Goal: Communication & Community: Answer question/provide support

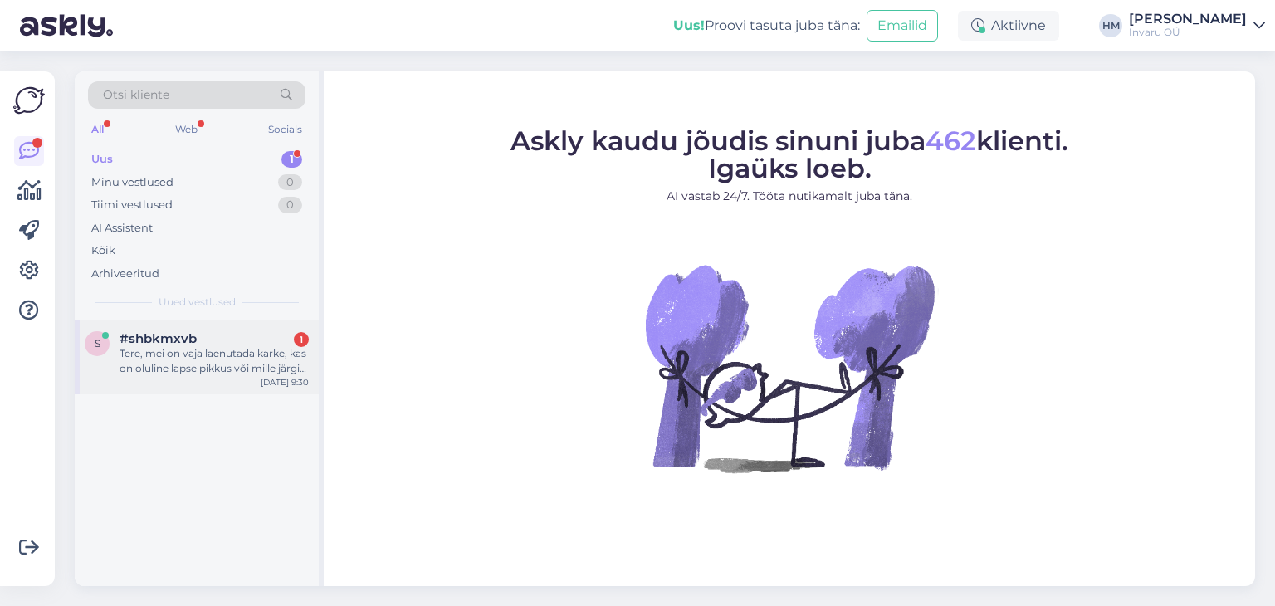
click at [166, 371] on div "Tere, mei on vaja laenutada karke, kas on oluline lapse pikkus või mille järgi …" at bounding box center [214, 361] width 189 height 30
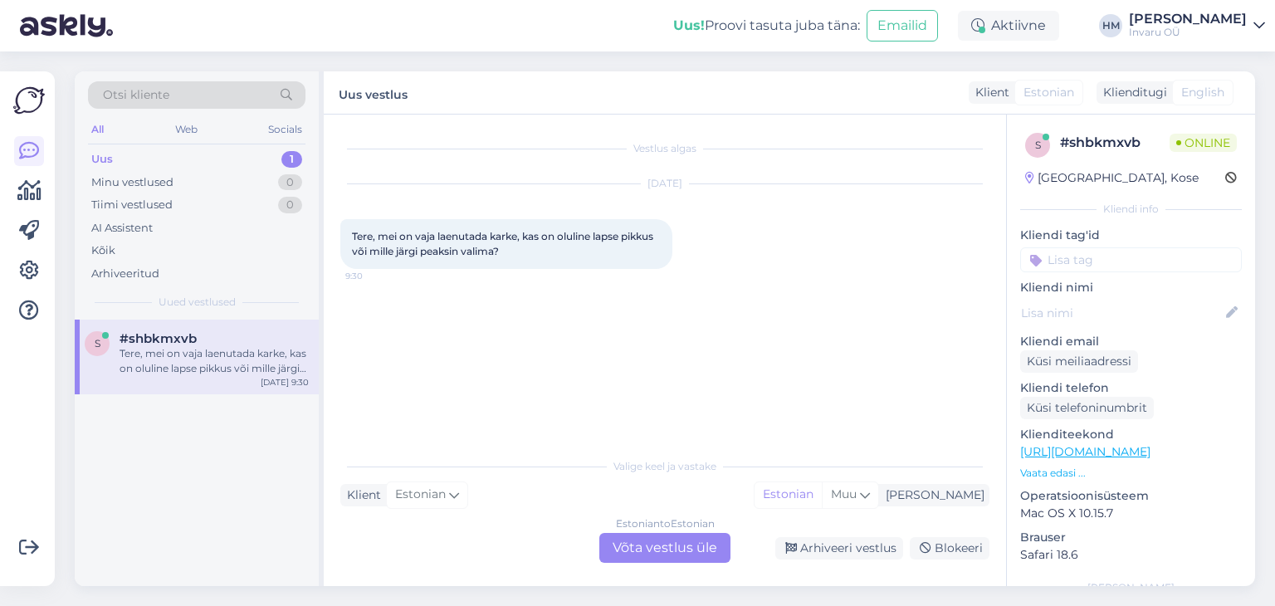
click at [673, 550] on div "Estonian to Estonian Võta vestlus üle" at bounding box center [665, 548] width 131 height 30
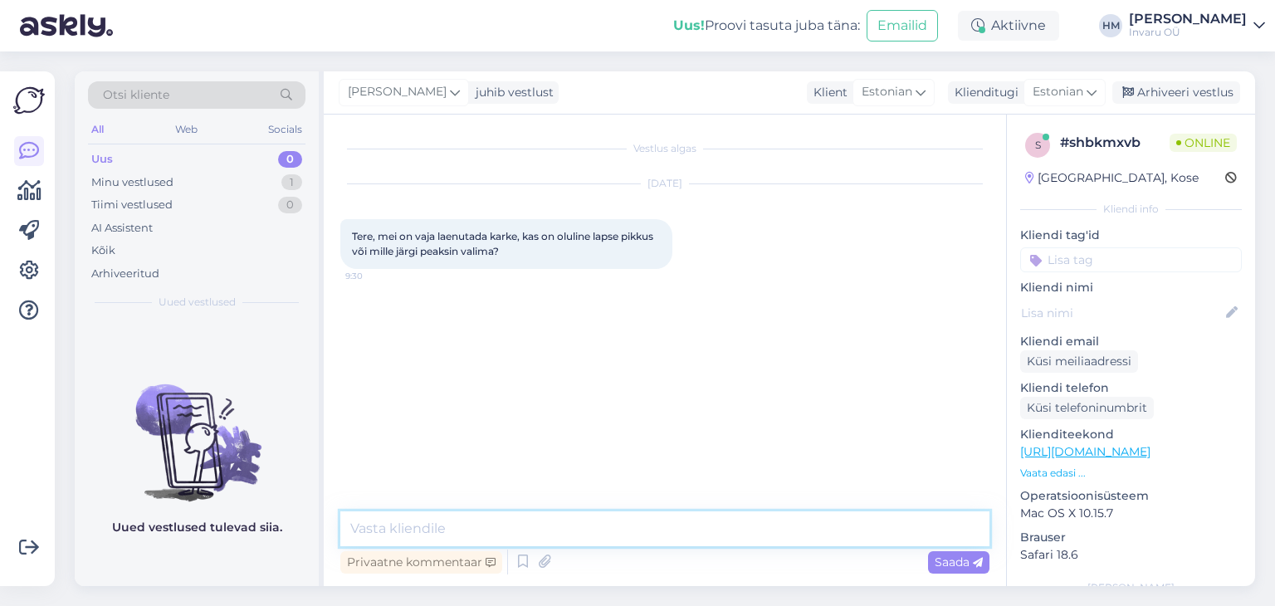
click at [500, 536] on textarea at bounding box center [664, 528] width 649 height 35
type textarea "Tere!"
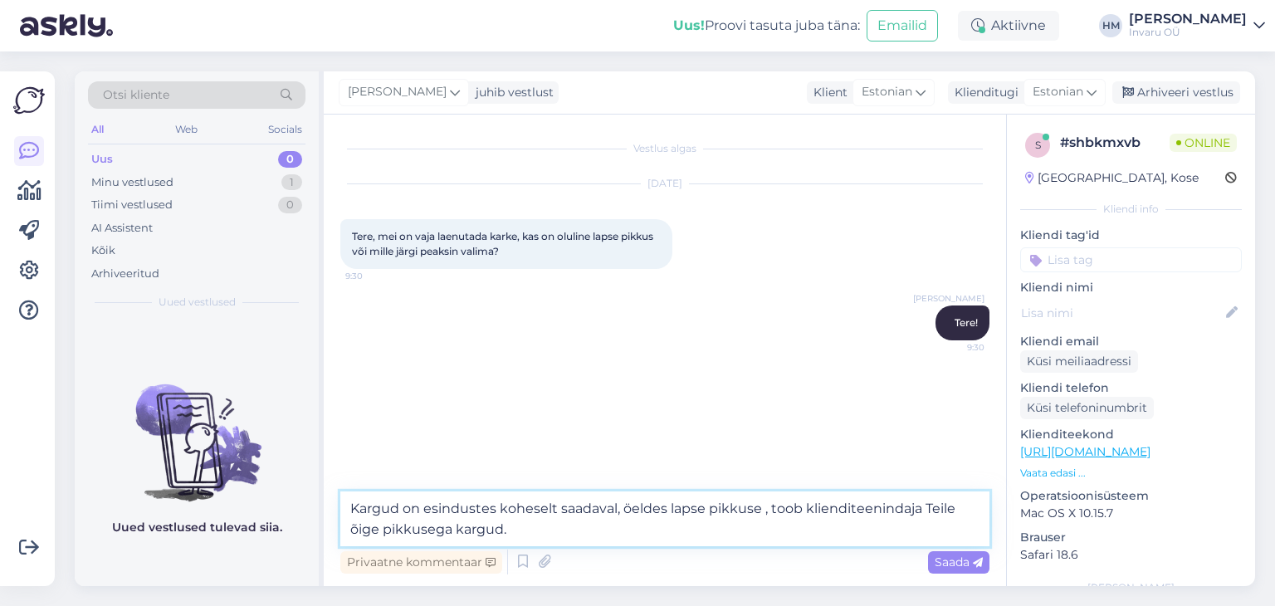
drag, startPoint x: 761, startPoint y: 509, endPoint x: 797, endPoint y: 536, distance: 45.2
click at [763, 509] on textarea "Kargud on esindustes koheselt saadaval, öeldes lapse pikkuse , toob klienditeen…" at bounding box center [664, 519] width 649 height 55
type textarea "Kargud on esindustes koheselt saadaval, öeldes lapse pikkuse, toob klienditeeni…"
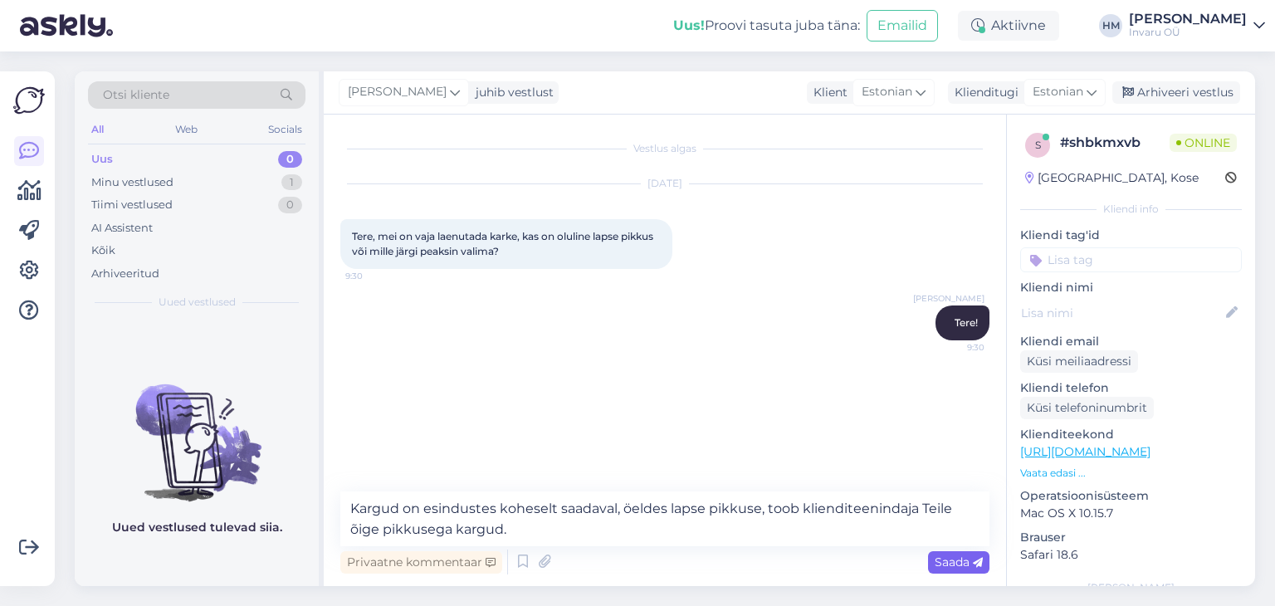
click at [940, 556] on span "Saada" at bounding box center [959, 562] width 48 height 15
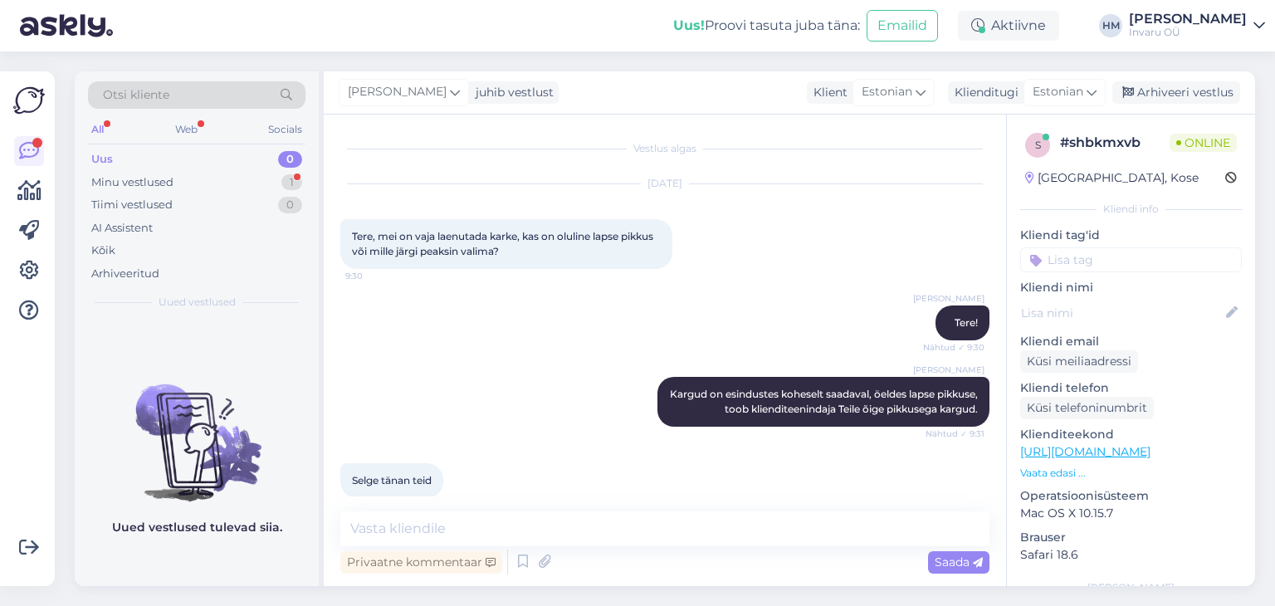
scroll to position [20, 0]
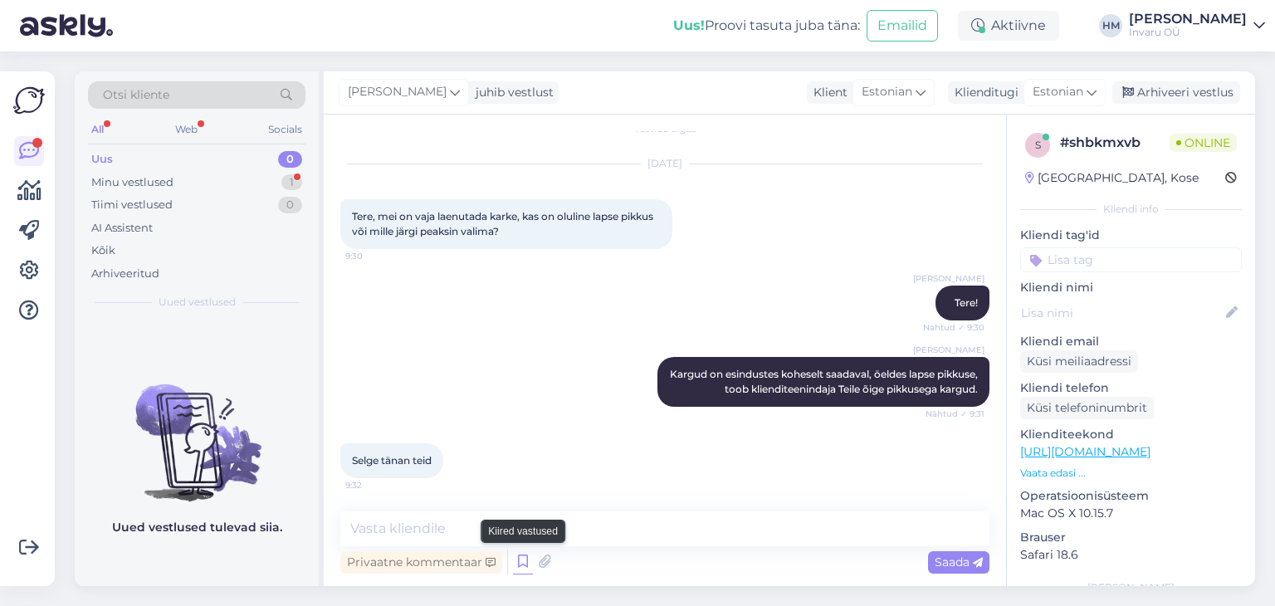
click at [525, 564] on icon at bounding box center [523, 562] width 20 height 25
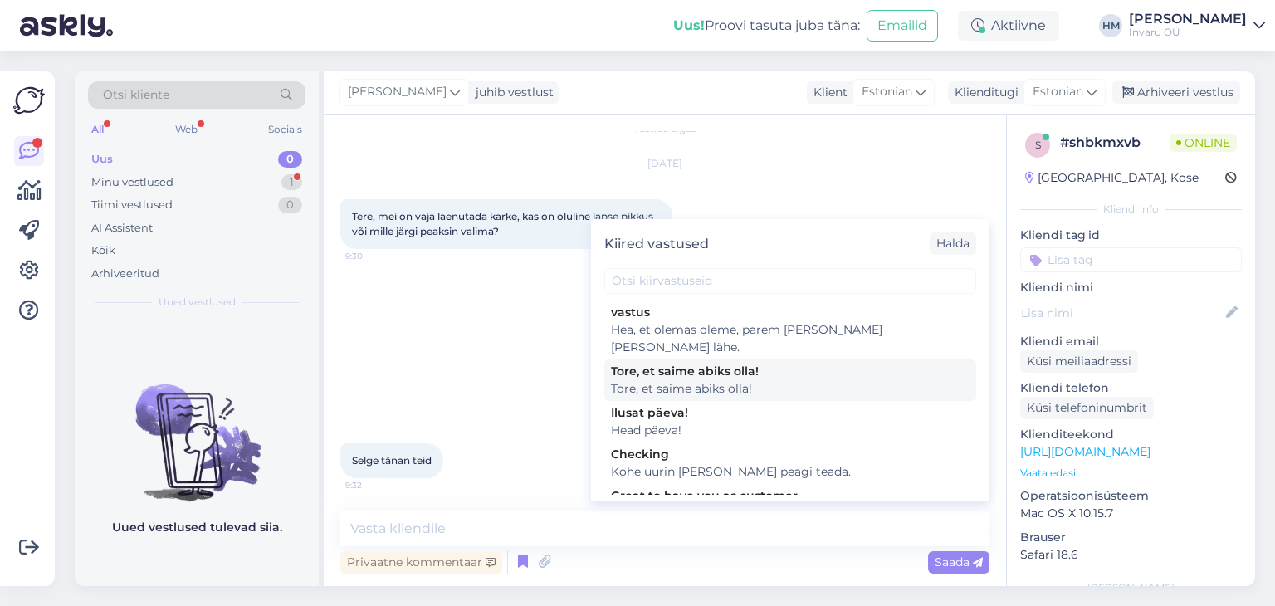
click at [640, 380] on div "Tore, et saime abiks olla!" at bounding box center [790, 388] width 359 height 17
type textarea "Tore, et saime abiks olla!"
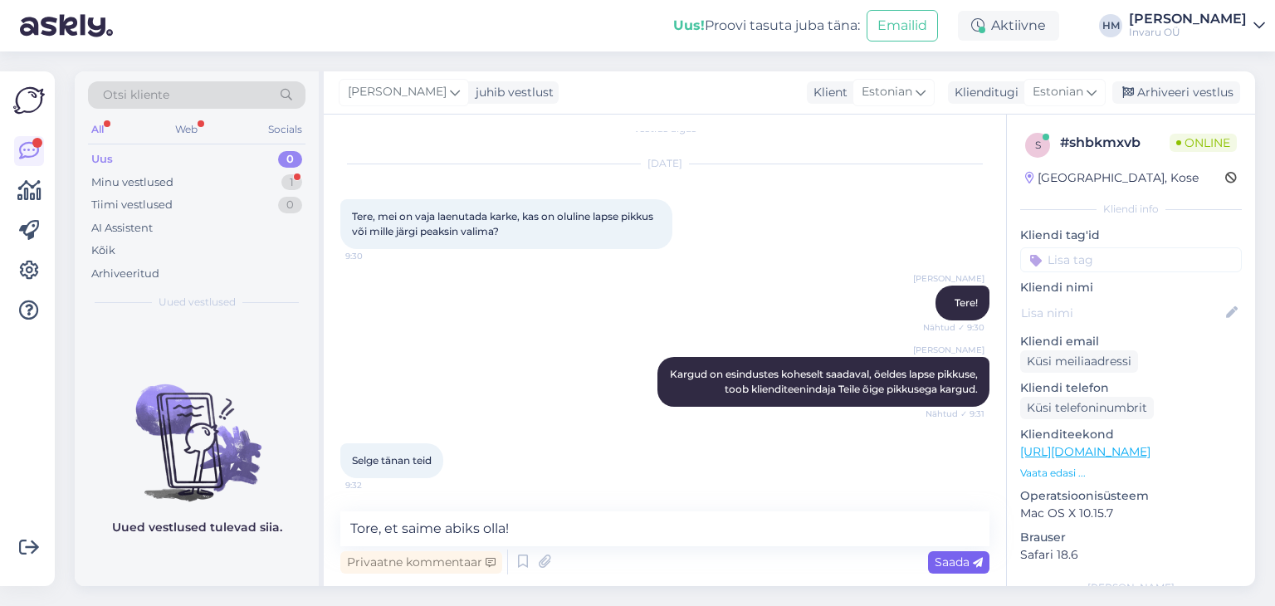
click at [940, 560] on span "Saada" at bounding box center [959, 562] width 48 height 15
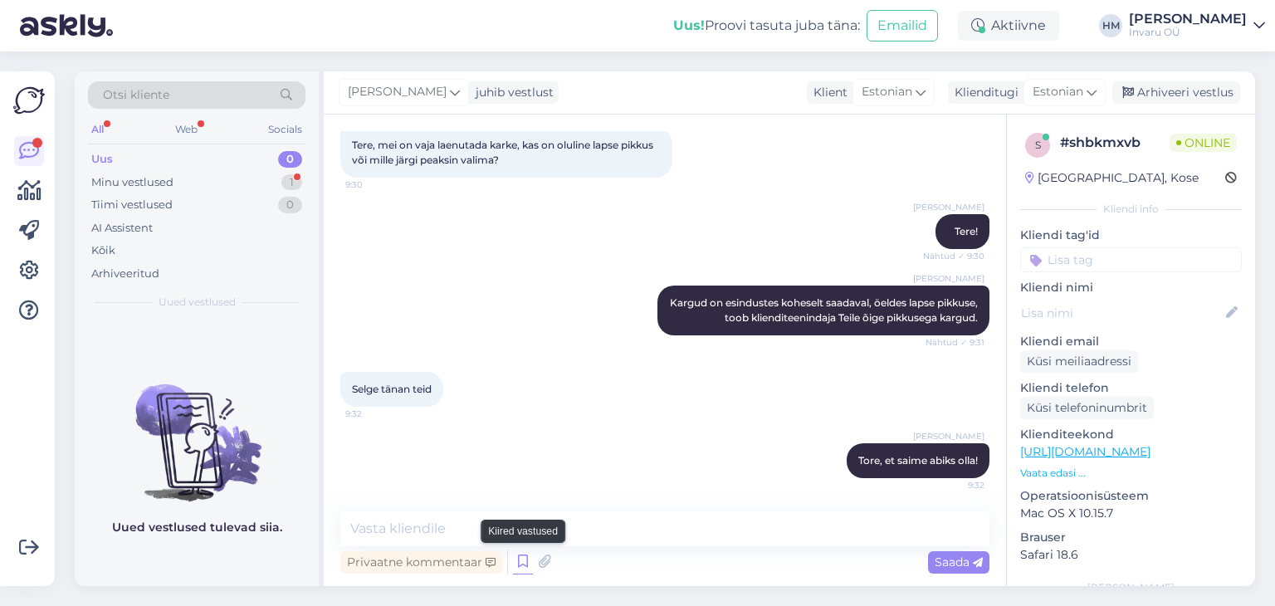
click at [519, 565] on icon at bounding box center [523, 562] width 20 height 25
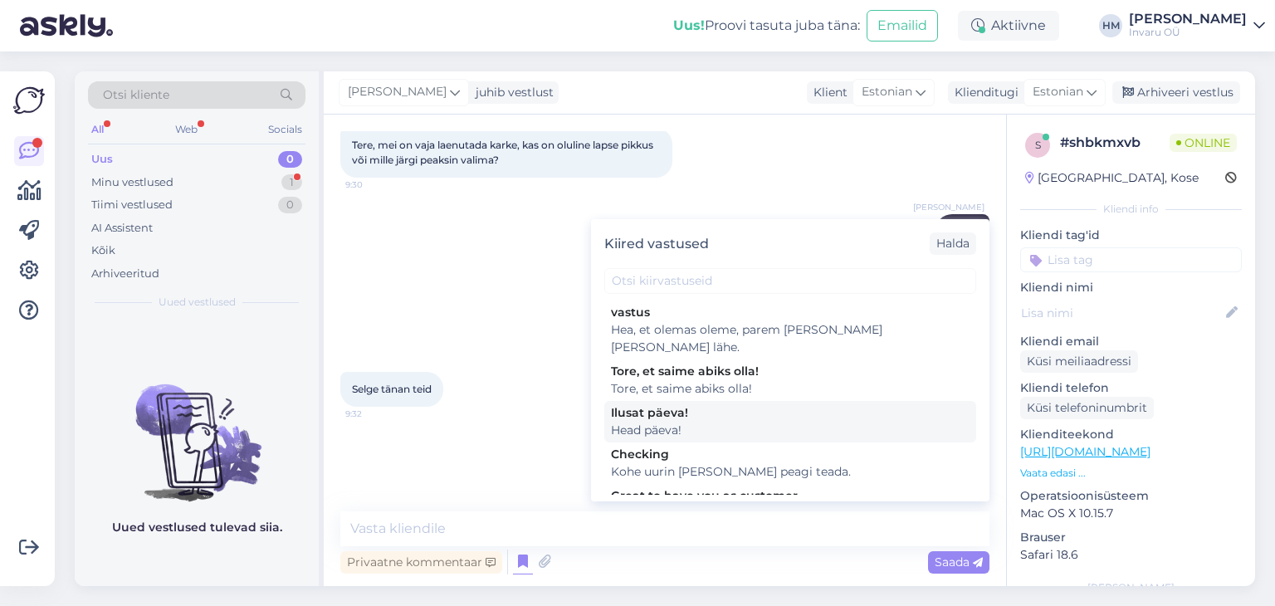
click at [606, 402] on div "Ilusat päeva! Head päeva!" at bounding box center [790, 422] width 372 height 42
type textarea "Head päeva!"
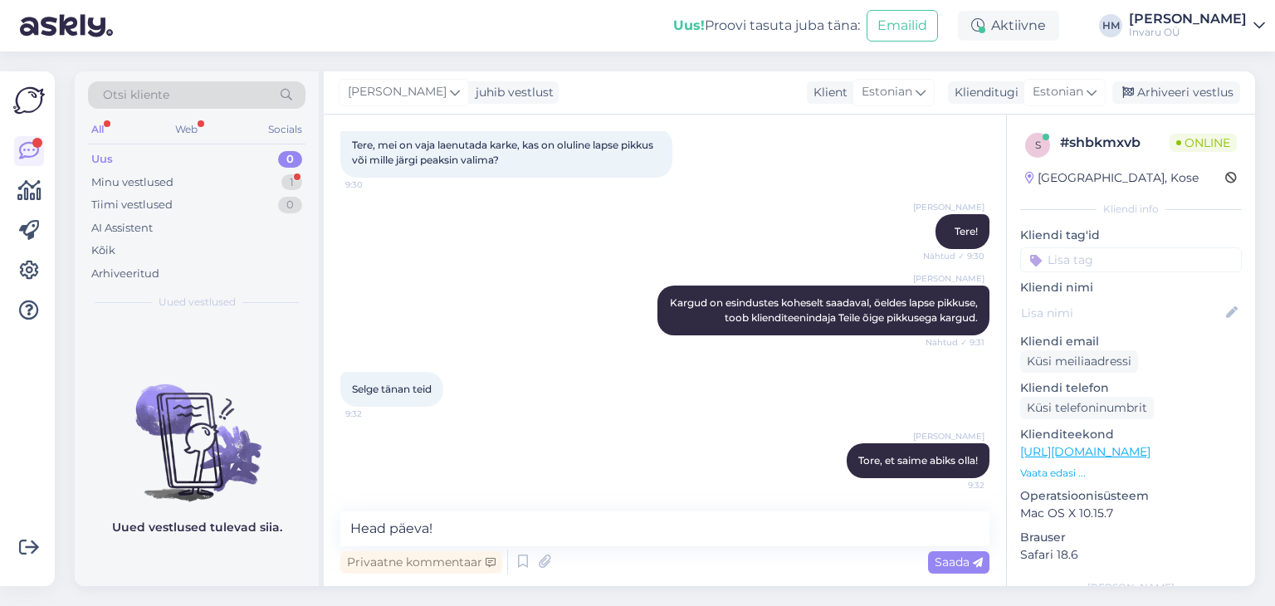
click at [937, 560] on span "Saada" at bounding box center [959, 562] width 48 height 15
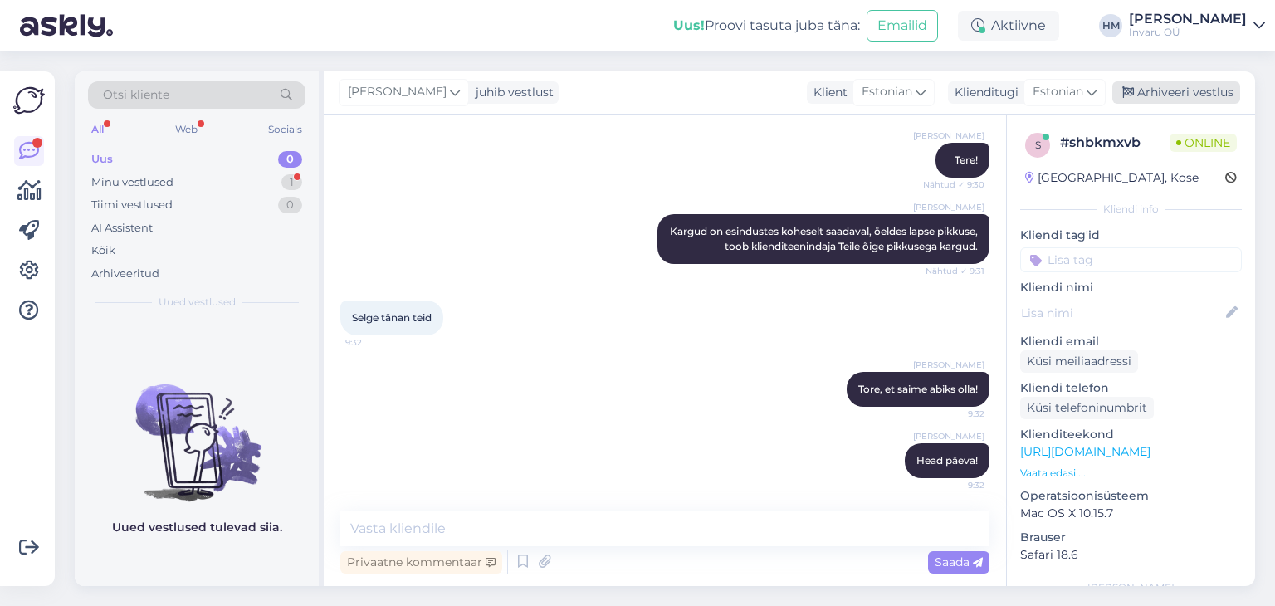
click at [1172, 94] on div "Arhiveeri vestlus" at bounding box center [1177, 92] width 128 height 22
